Goal: Book appointment/travel/reservation

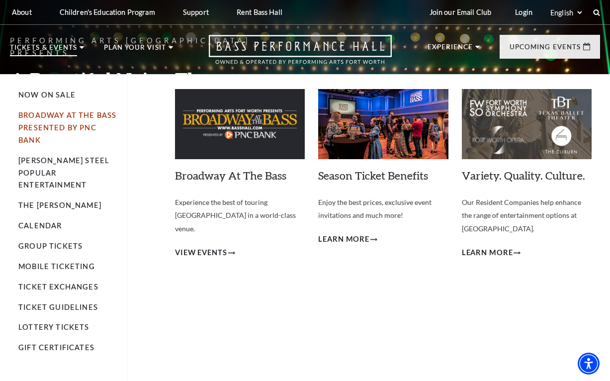
click at [67, 119] on link "Broadway At The Bass presented by PNC Bank" at bounding box center [67, 127] width 98 height 33
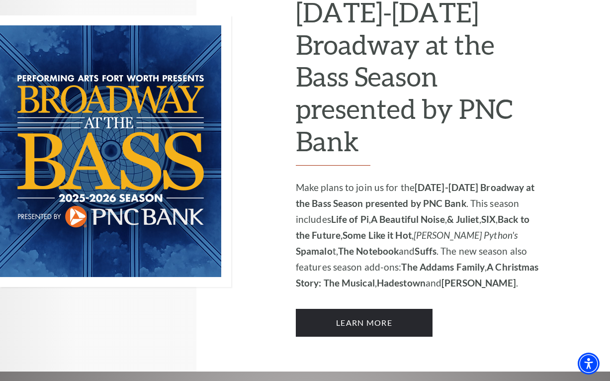
scroll to position [670, 0]
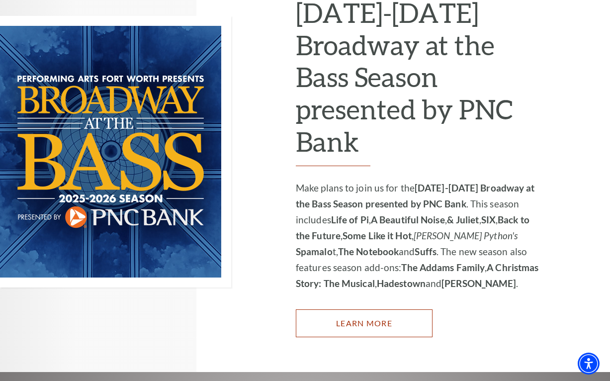
click at [329, 309] on link "Learn More" at bounding box center [364, 323] width 137 height 28
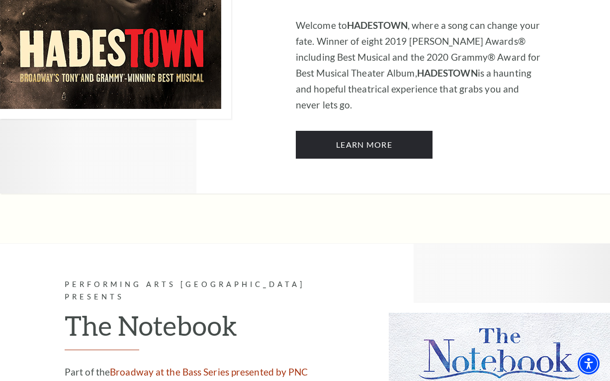
scroll to position [6020, 0]
